Goal: Find specific page/section: Find specific page/section

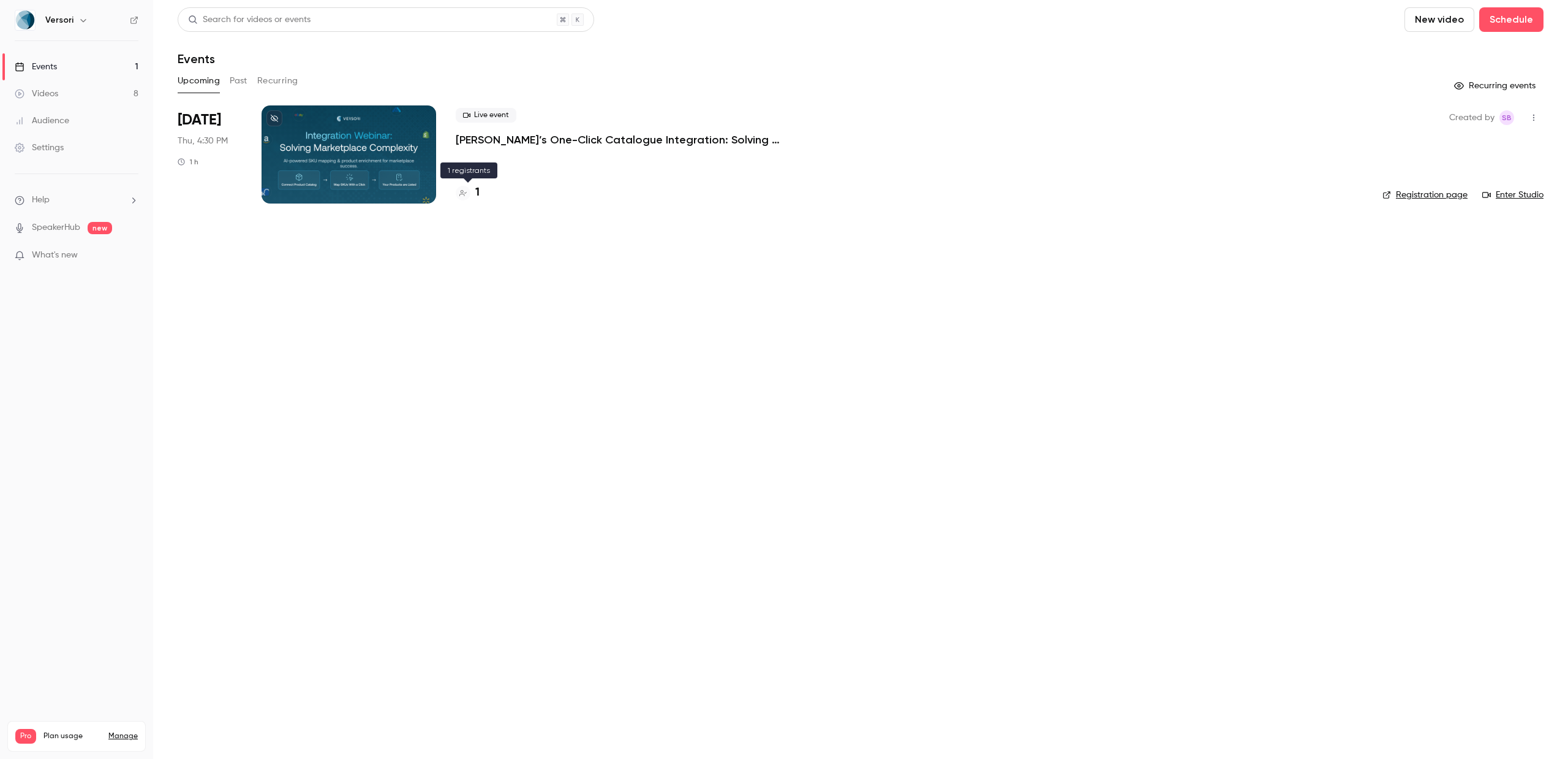
click at [476, 193] on h4 "1" at bounding box center [477, 193] width 5 height 17
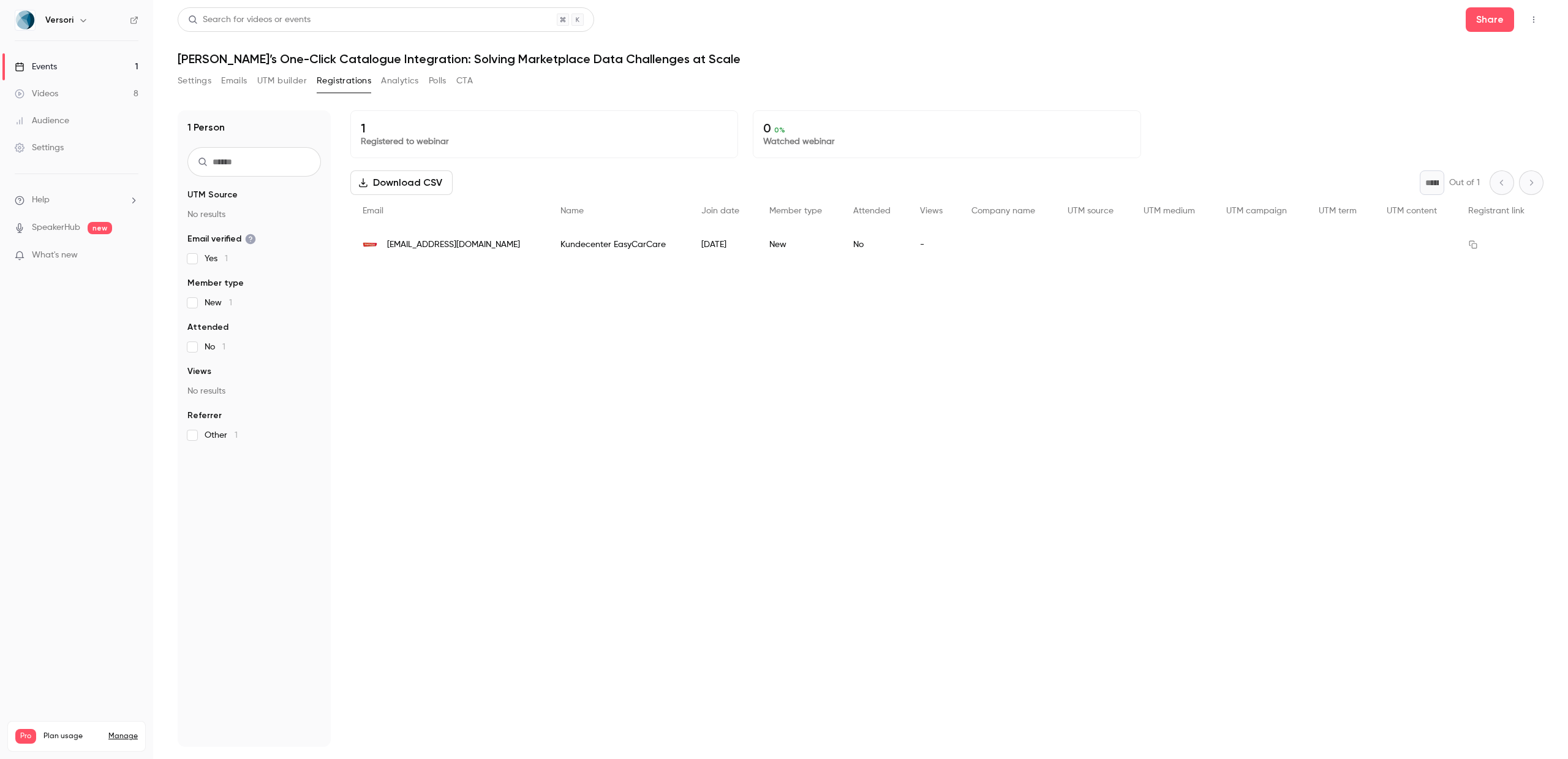
click at [88, 230] on span "new" at bounding box center [100, 228] width 24 height 12
click at [110, 229] on span "new" at bounding box center [100, 228] width 24 height 12
click at [79, 230] on link "SpeakerHub" at bounding box center [56, 228] width 48 height 13
